Goal: Task Accomplishment & Management: Use online tool/utility

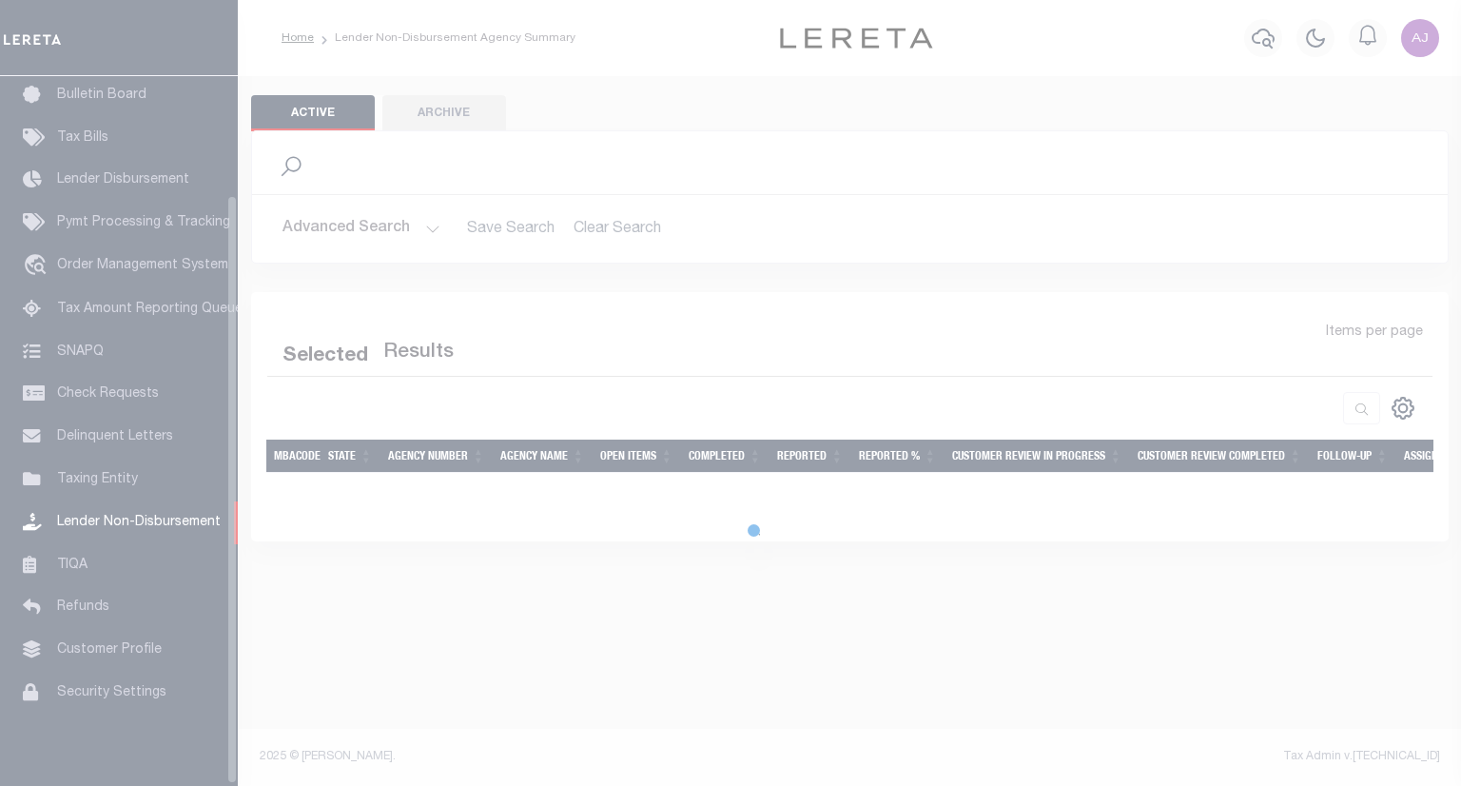
scroll to position [145, 0]
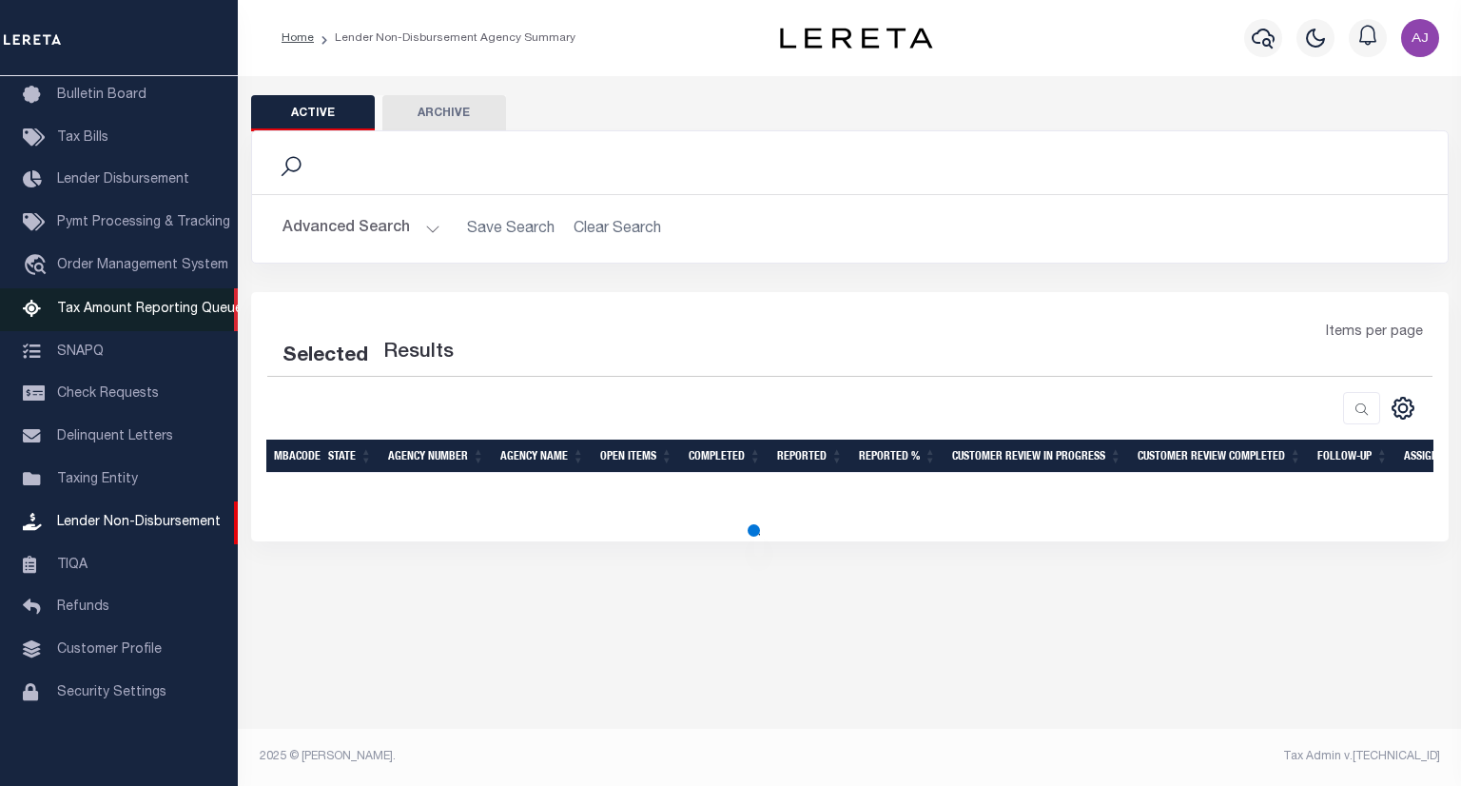
click at [136, 302] on span "Tax Amount Reporting Queue" at bounding box center [149, 308] width 185 height 13
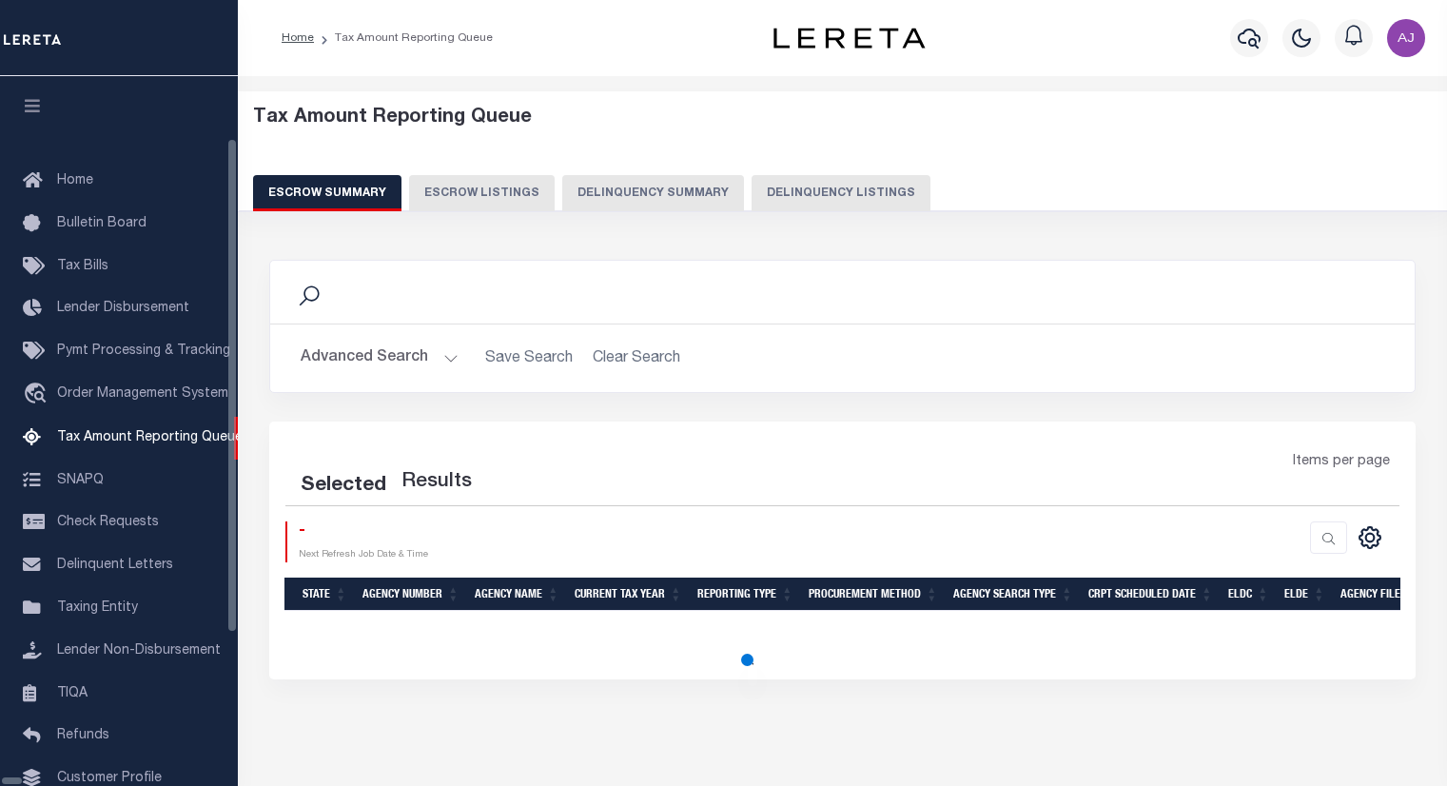
select select "100"
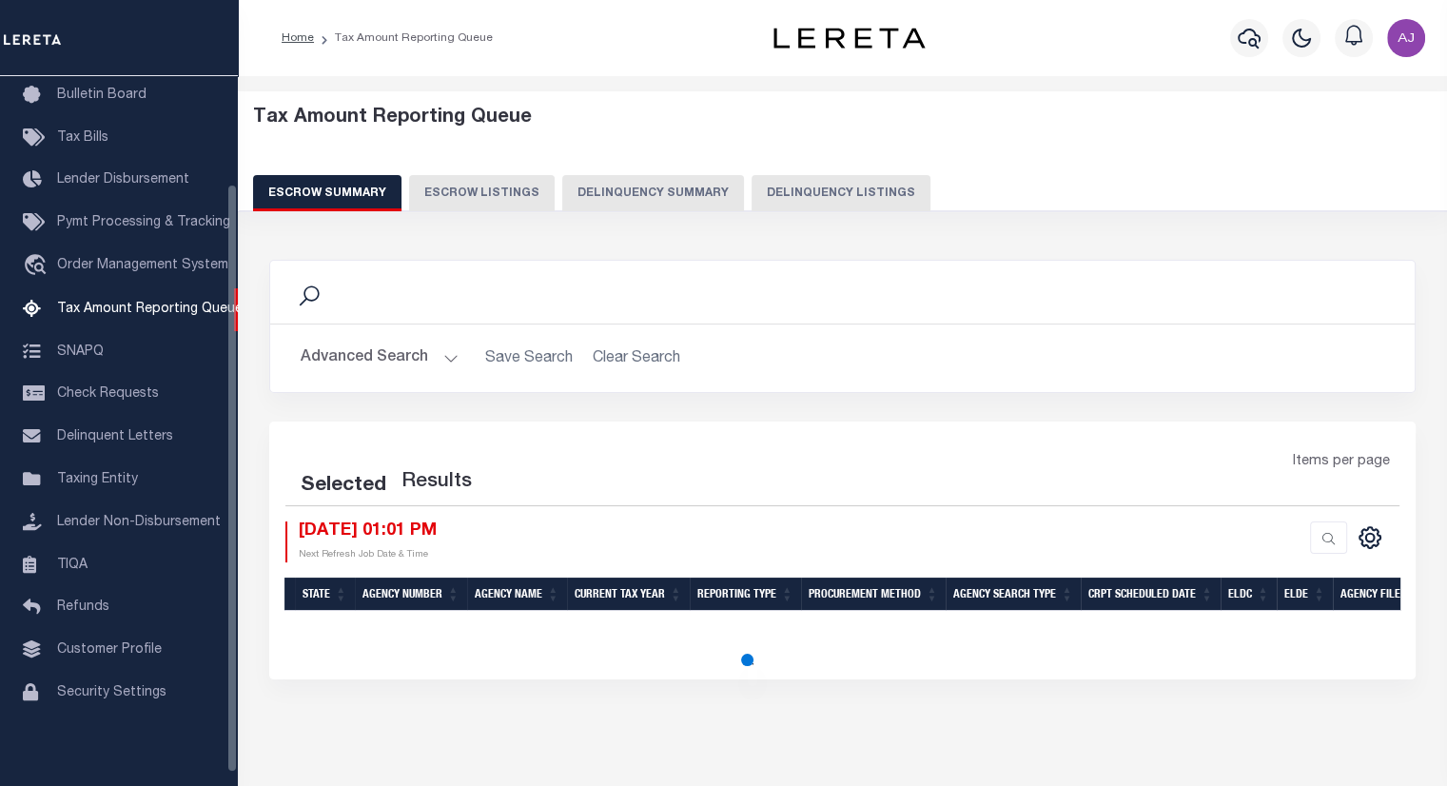
select select "100"
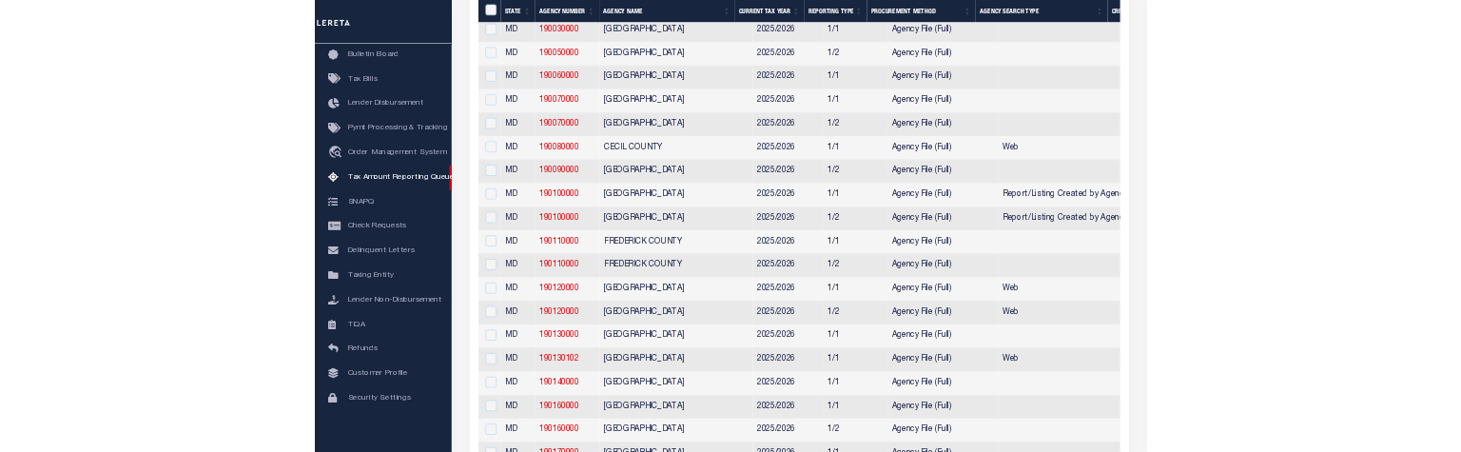
scroll to position [1415, 0]
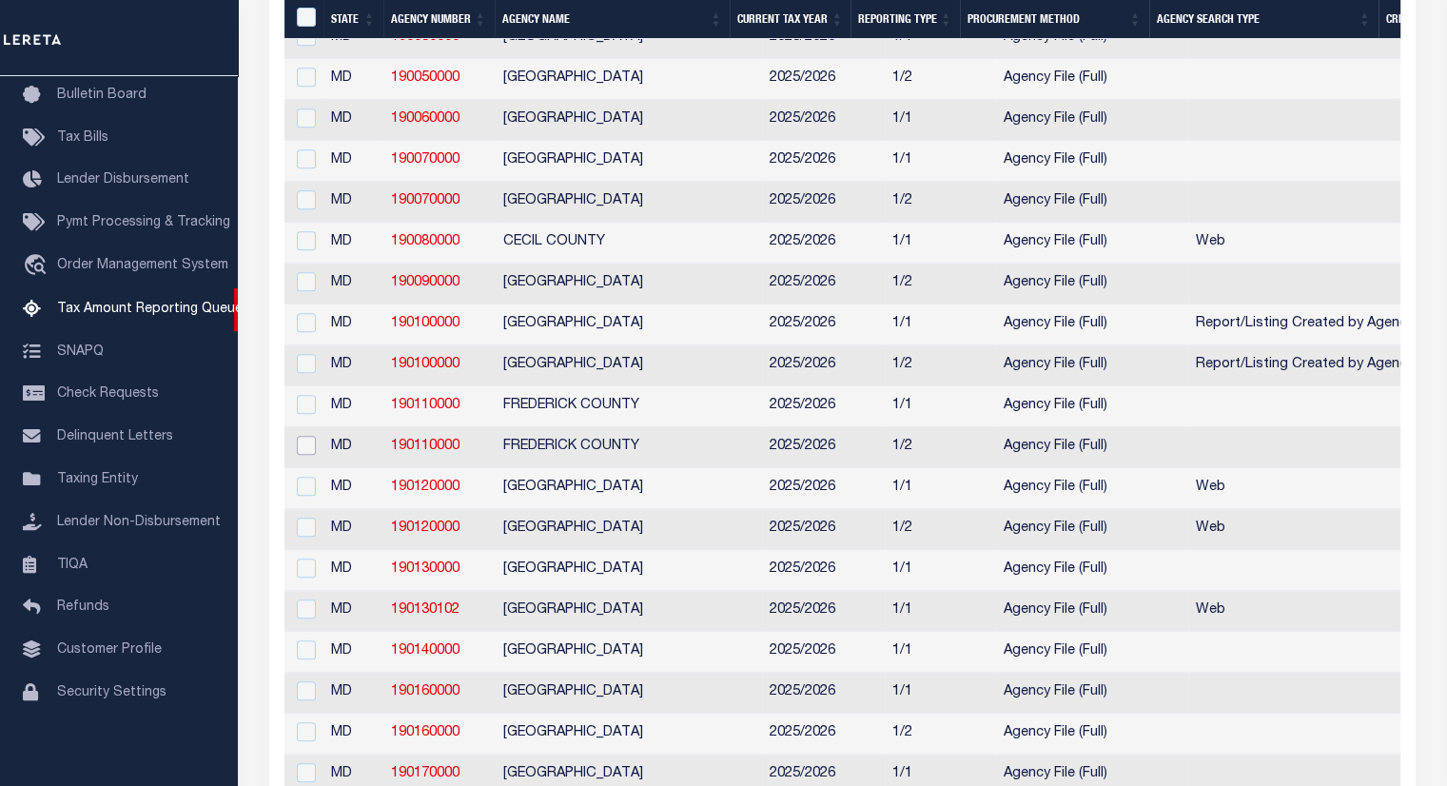
click at [304, 455] on input "checkbox" at bounding box center [306, 445] width 19 height 19
checkbox input "true"
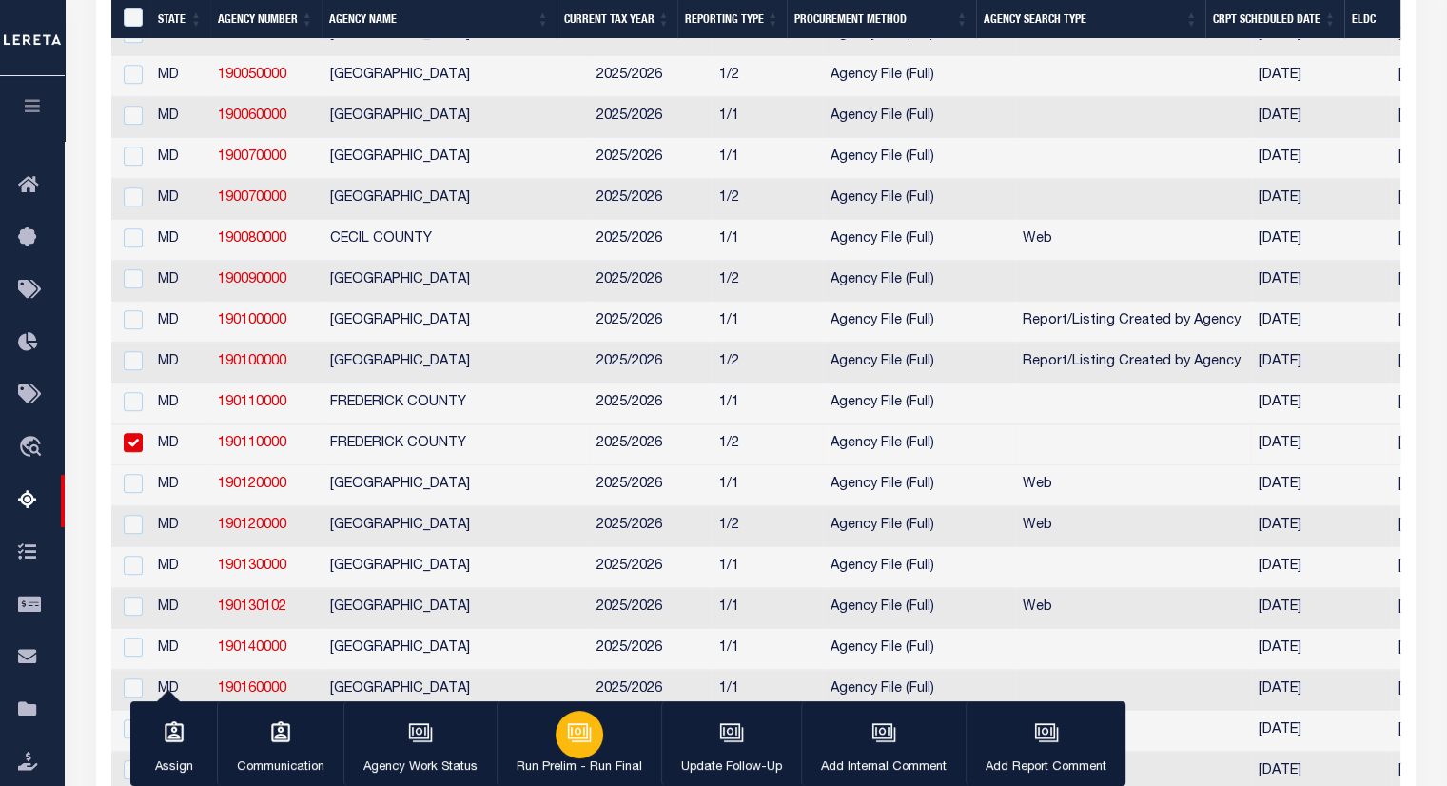
click at [571, 731] on icon "button" at bounding box center [578, 731] width 14 height 9
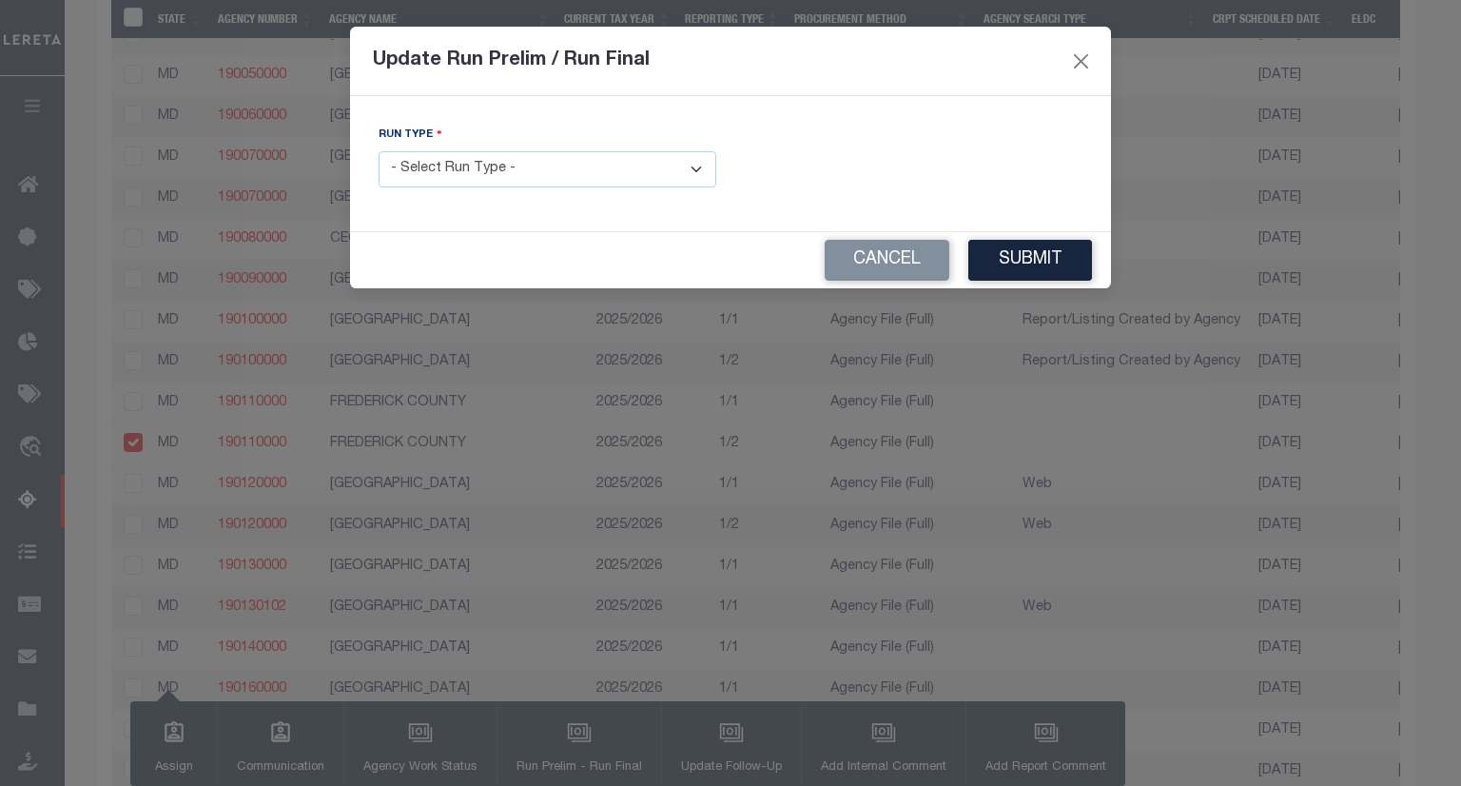
click at [655, 166] on select "- Select Run Type - Prelim Run Final Run" at bounding box center [548, 169] width 338 height 37
select select "F"
click at [379, 152] on select "- Select Run Type - Prelim Run Final Run" at bounding box center [548, 169] width 338 height 37
drag, startPoint x: 370, startPoint y: 62, endPoint x: 658, endPoint y: 74, distance: 288.5
click at [658, 74] on div "Update Run Prelim / Run Final" at bounding box center [730, 61] width 761 height 69
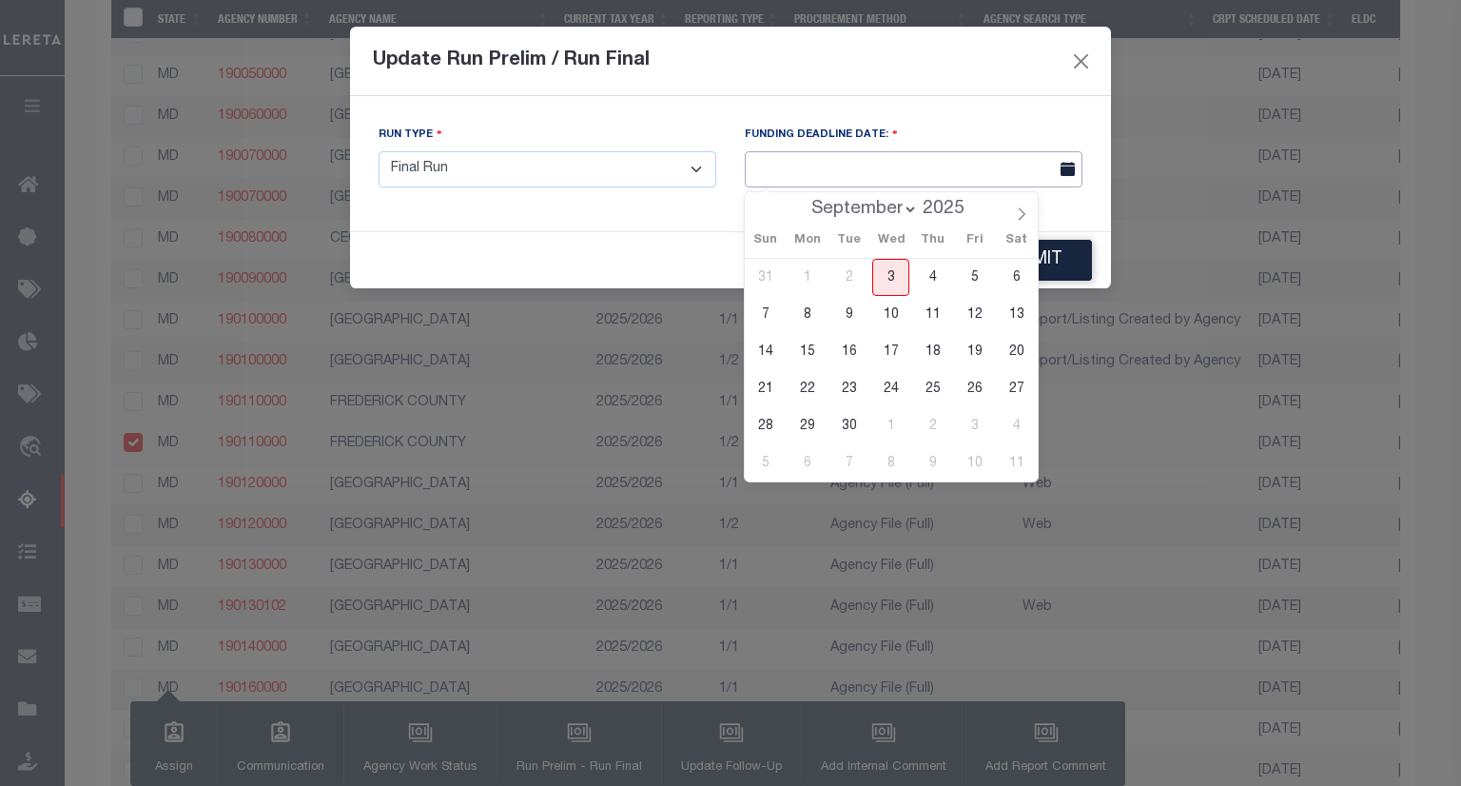
click at [877, 162] on input "text" at bounding box center [914, 169] width 338 height 37
click at [1009, 116] on div "Run Type - Select Run Type - Prelim Run Final Run FUNDING DEADLINE DATE:" at bounding box center [730, 163] width 761 height 135
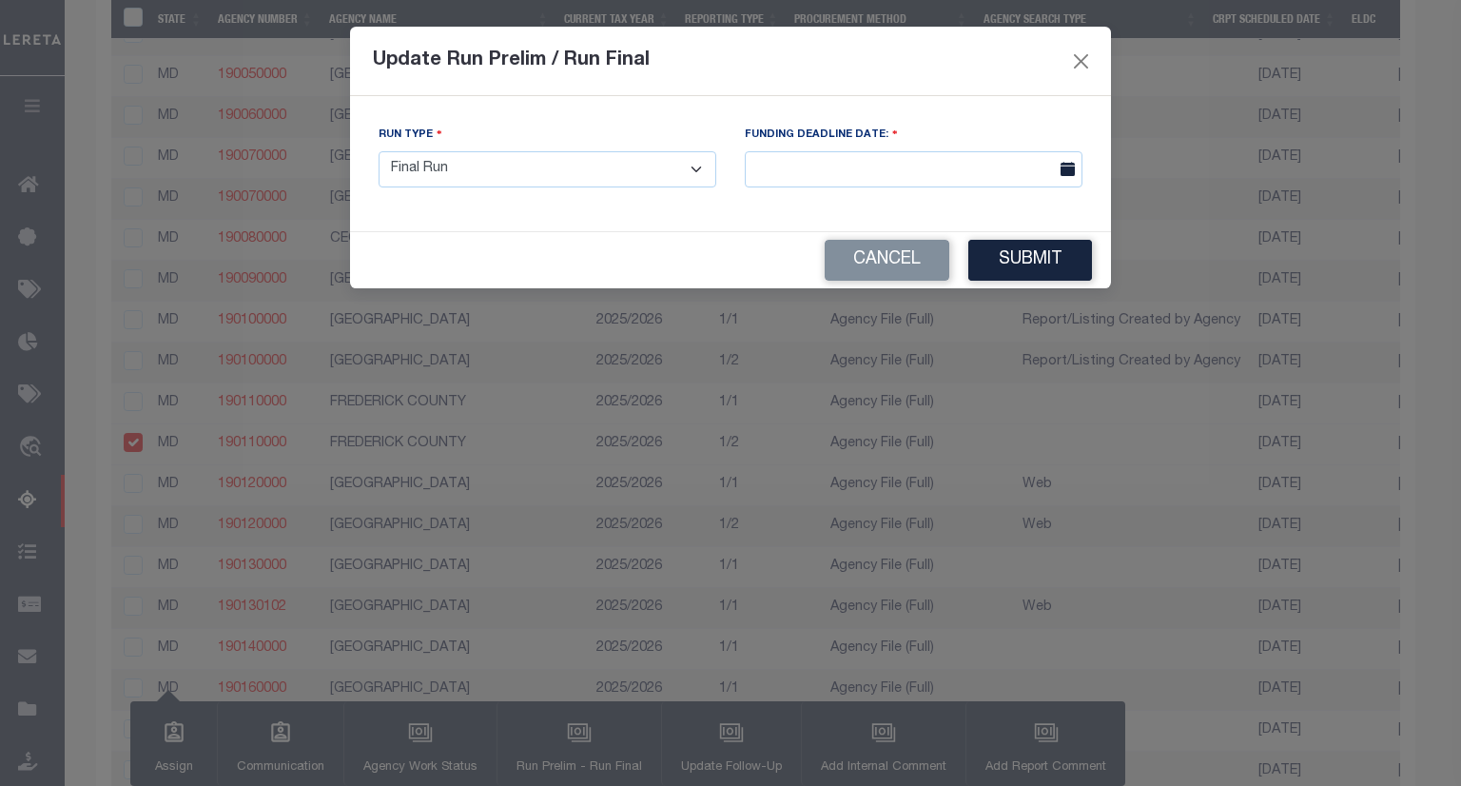
click at [1065, 169] on icon at bounding box center [1068, 169] width 14 height 14
click at [1074, 171] on icon at bounding box center [1068, 169] width 14 height 14
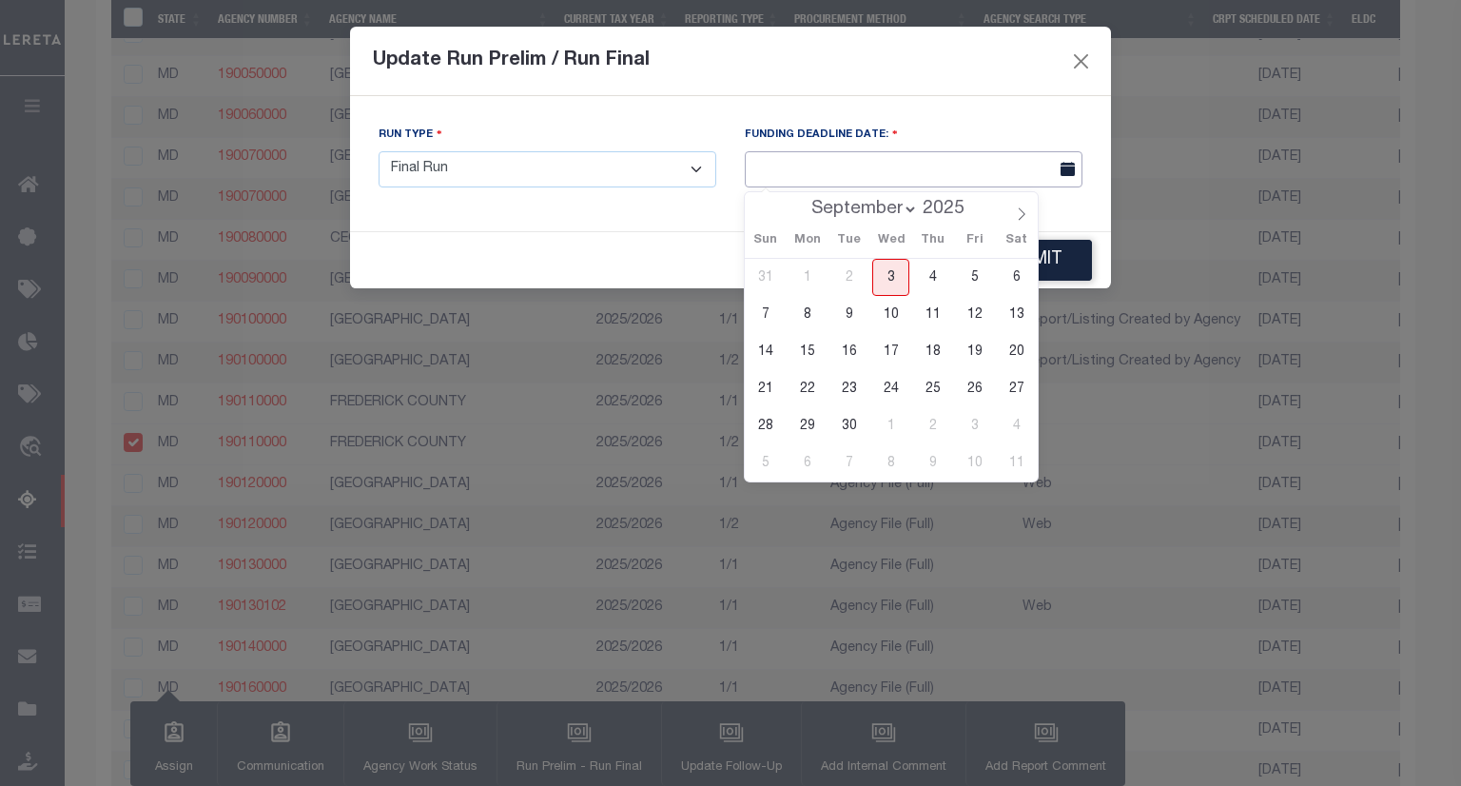
click at [929, 171] on input "text" at bounding box center [914, 169] width 338 height 37
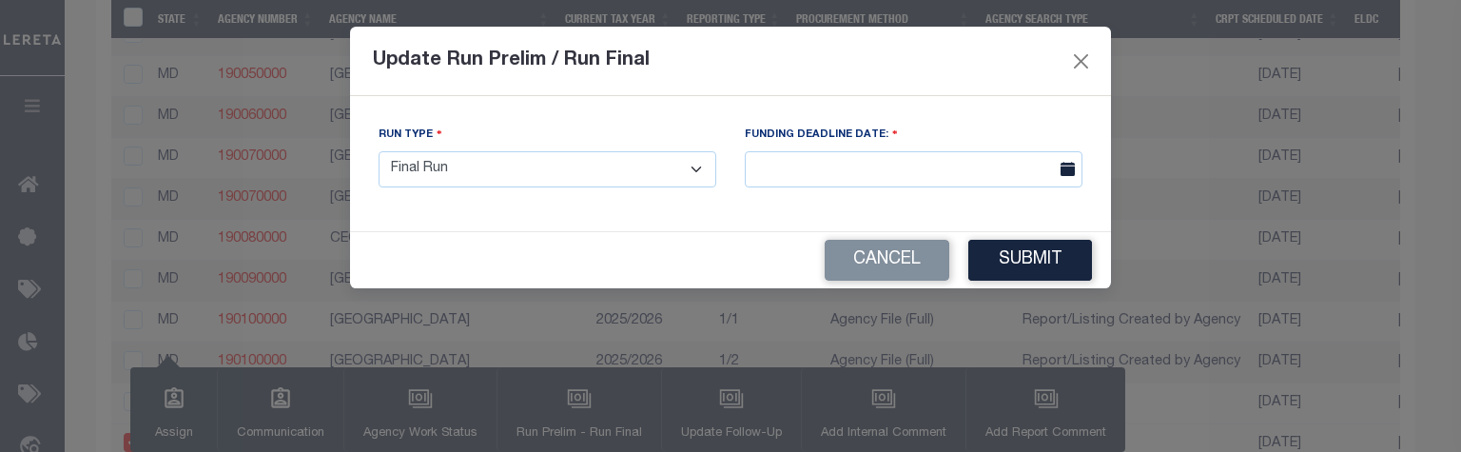
click at [704, 97] on div "Run Type - Select Run Type - Prelim Run Final Run FUNDING DEADLINE DATE:" at bounding box center [730, 163] width 761 height 135
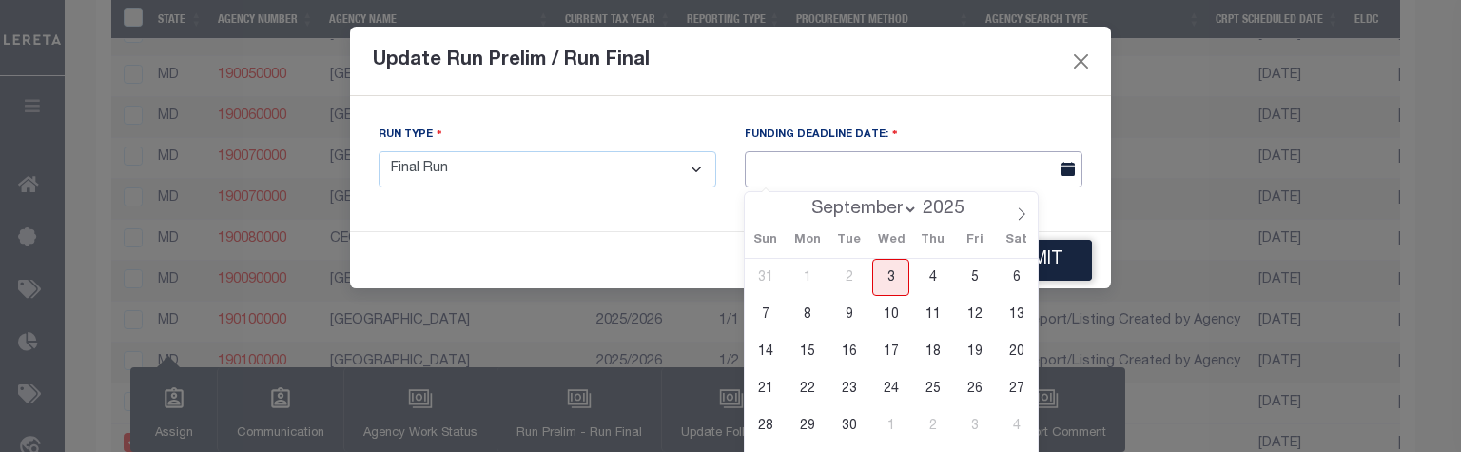
click at [818, 165] on input "text" at bounding box center [914, 169] width 338 height 37
click at [917, 111] on div "Run Type - Select Run Type - Prelim Run Final Run FUNDING DEADLINE DATE:" at bounding box center [730, 163] width 761 height 135
click at [890, 176] on input "text" at bounding box center [914, 169] width 338 height 37
click at [889, 276] on span "3" at bounding box center [890, 277] width 37 height 37
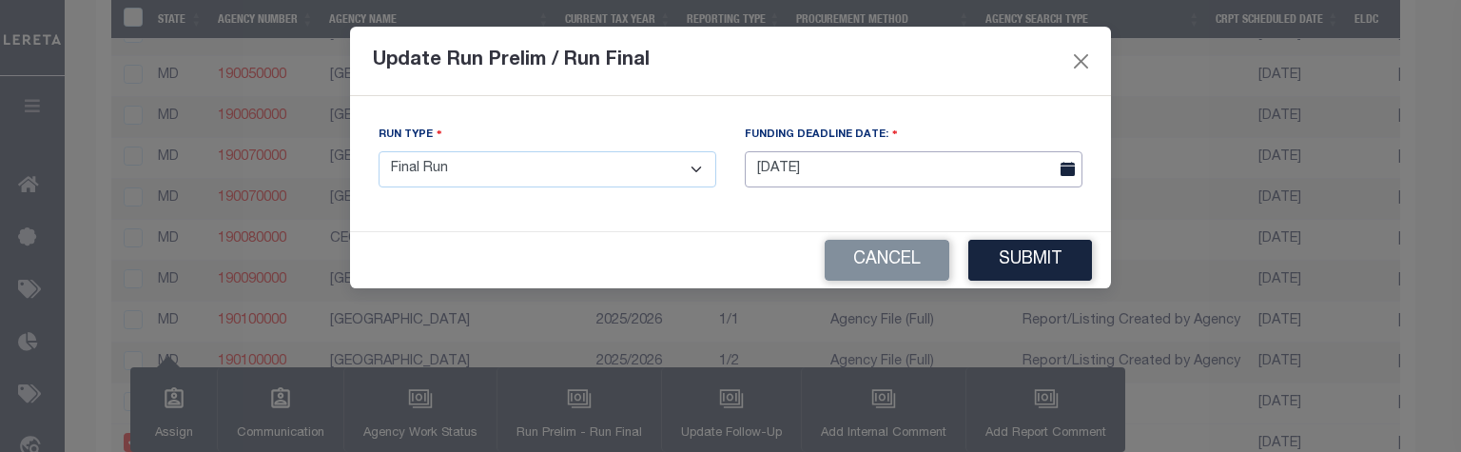
click at [887, 165] on input "[DATE]" at bounding box center [914, 169] width 338 height 37
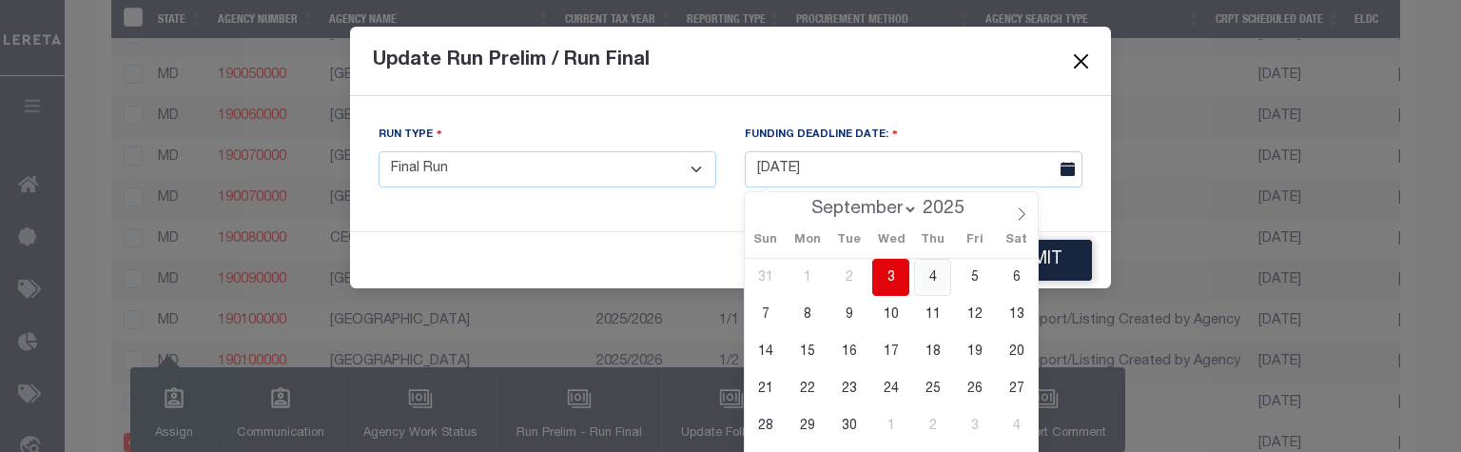
click at [932, 270] on span "4" at bounding box center [932, 277] width 37 height 37
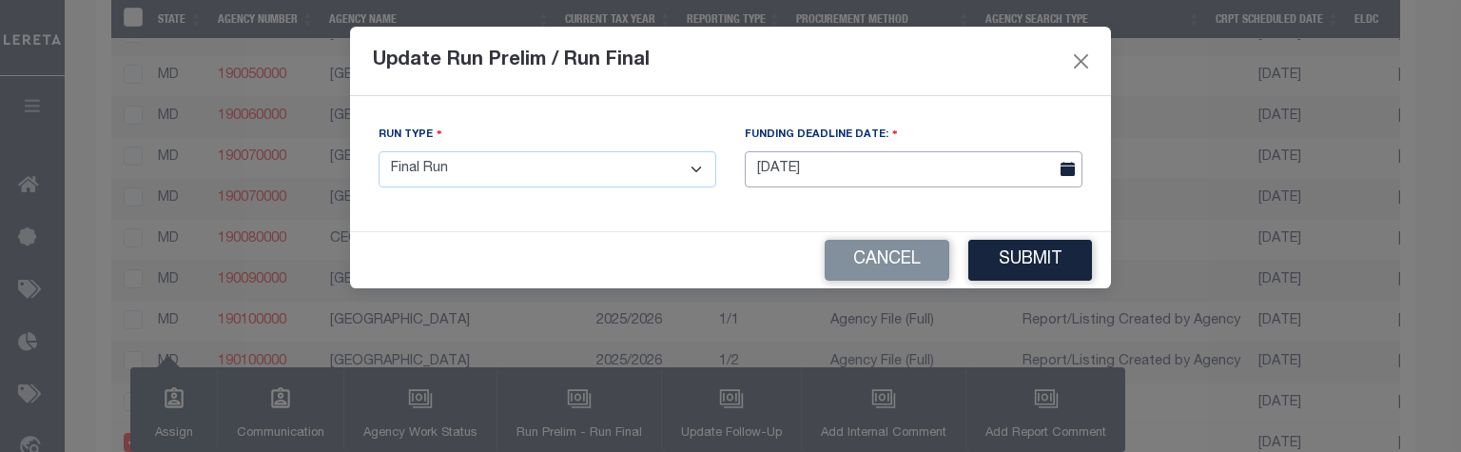
click at [809, 169] on input "[DATE]" at bounding box center [914, 169] width 338 height 37
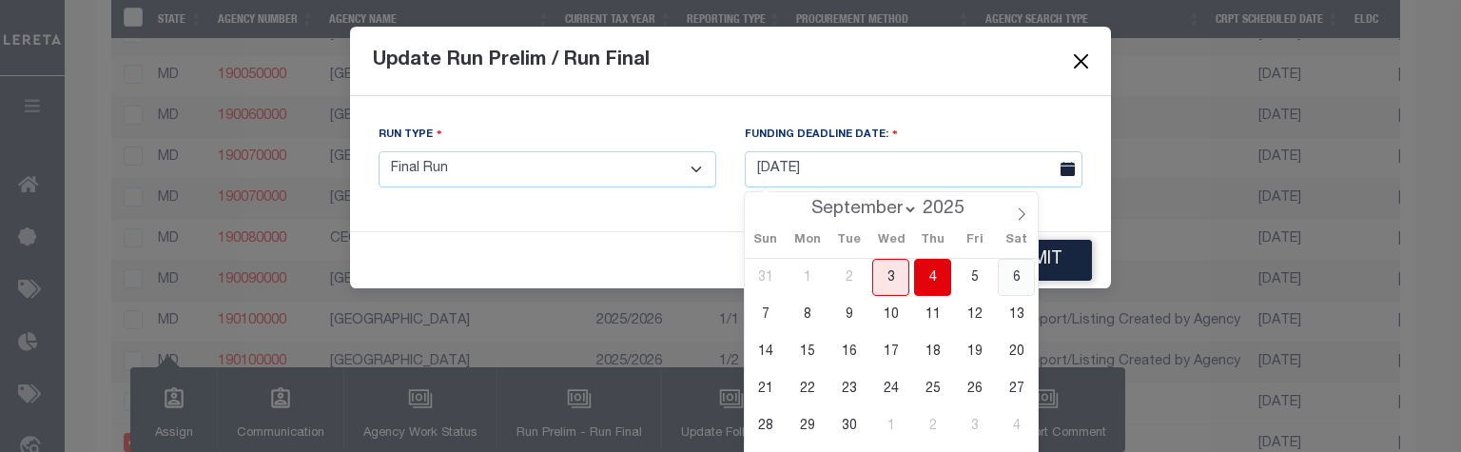
click at [1011, 267] on span "6" at bounding box center [1016, 277] width 37 height 37
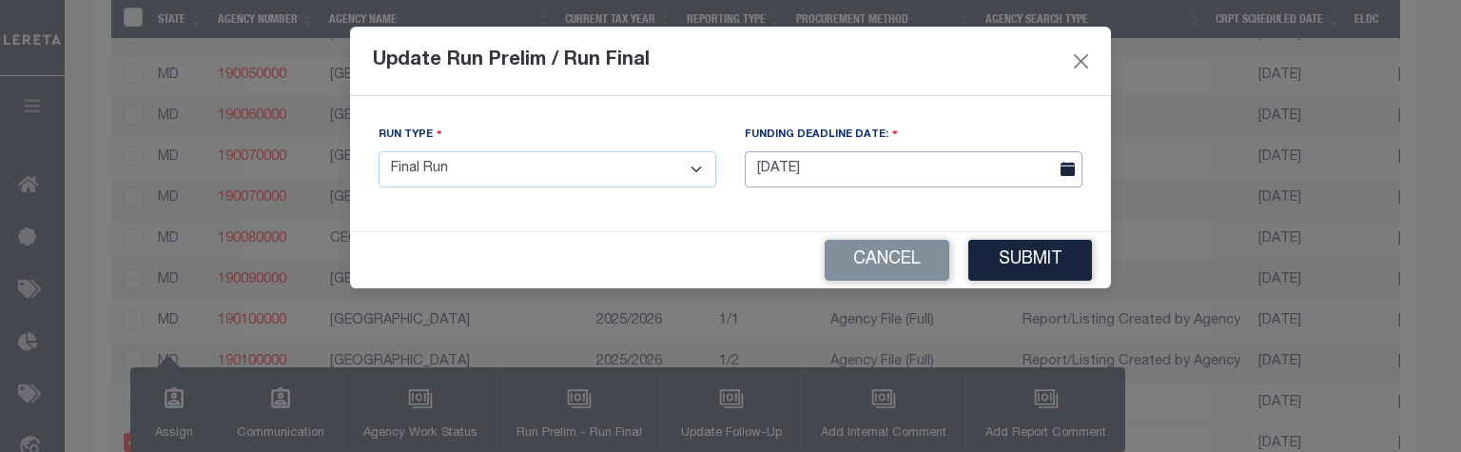
click at [965, 167] on input "[DATE]" at bounding box center [914, 169] width 338 height 37
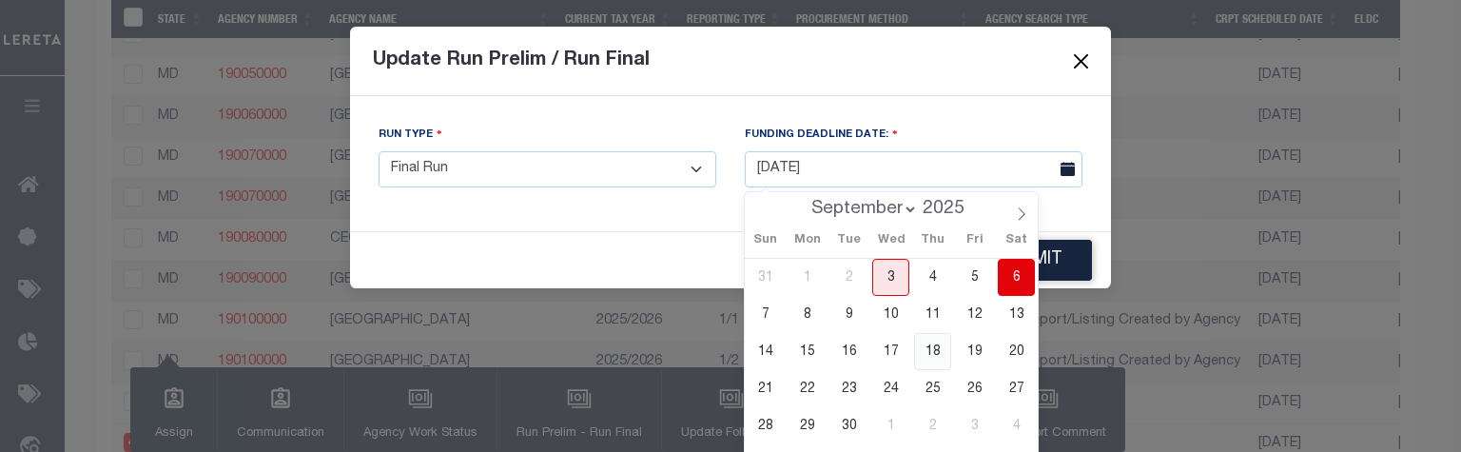
click at [942, 340] on span "18" at bounding box center [932, 351] width 37 height 37
type input "[DATE]"
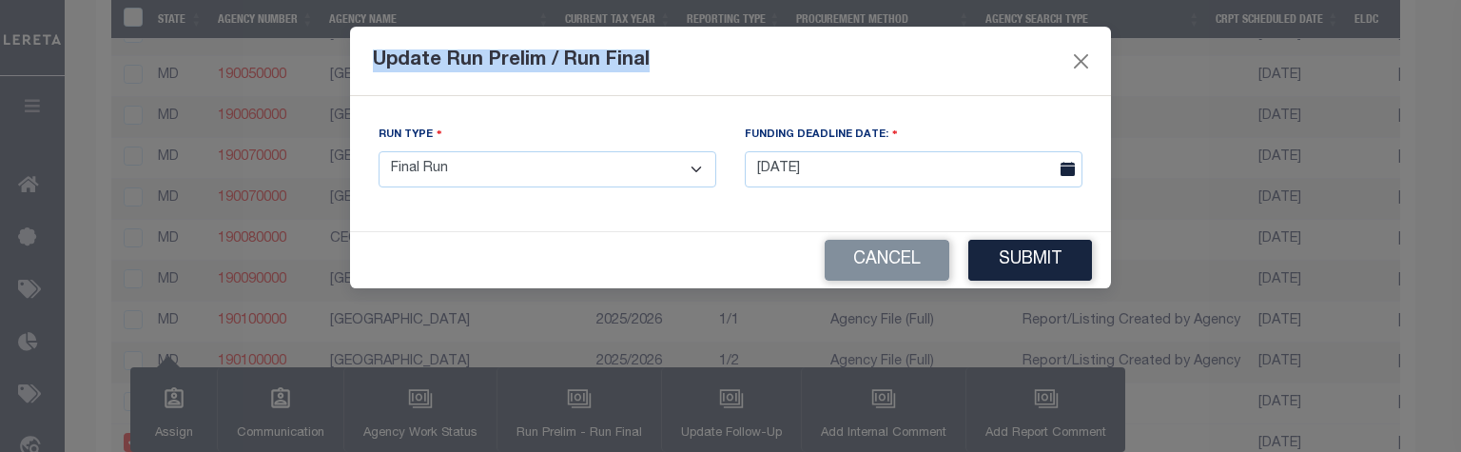
drag, startPoint x: 649, startPoint y: 58, endPoint x: 371, endPoint y: 59, distance: 277.7
click at [371, 59] on div "Update Run Prelim / Run Final" at bounding box center [730, 61] width 761 height 69
copy h5 "Update Run Prelim / Run Final"
